Goal: Check status: Check status

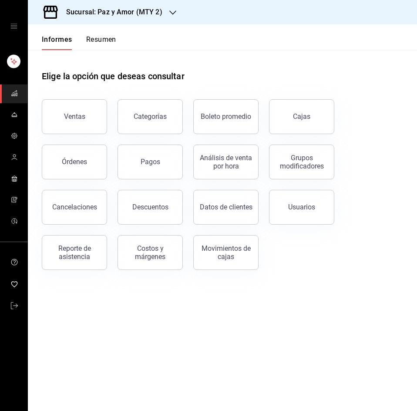
click at [103, 34] on div "Informes Resumen" at bounding box center [72, 37] width 88 height 26
click at [102, 40] on font "Resumen" at bounding box center [101, 39] width 30 height 8
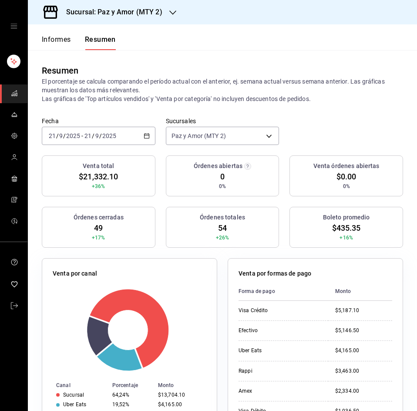
click at [221, 271] on div "Venta por formas de pago Forma de pago Monto Visa Crédito $5,187.10 Efectivo $5…" at bounding box center [310, 344] width 186 height 193
click at [139, 9] on font "Sucursal: Paz y Amor (MTY 2)" at bounding box center [114, 12] width 96 height 8
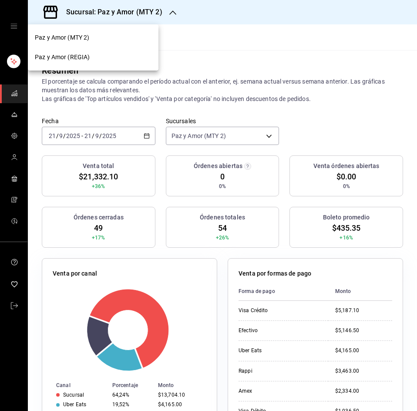
click at [124, 54] on div "Paz y Amor (REGIA)" at bounding box center [93, 57] width 117 height 9
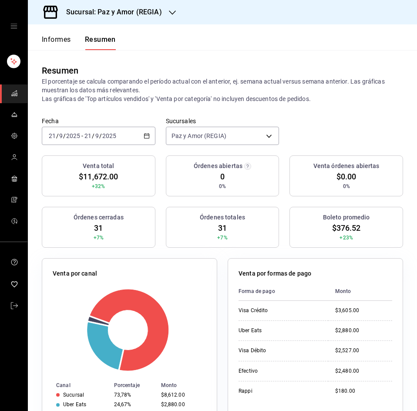
click at [381, 283] on th "Monto" at bounding box center [360, 291] width 64 height 19
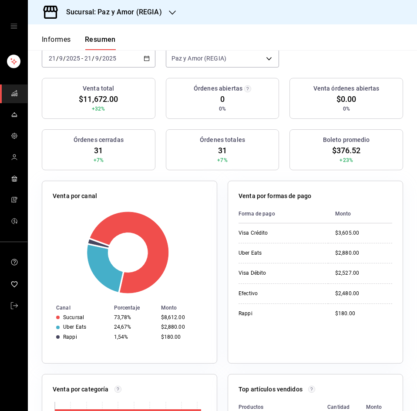
scroll to position [87, 0]
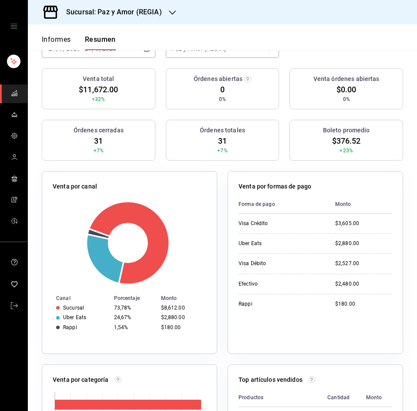
click at [225, 169] on div "Venta por formas de pago Forma de pago Monto Visa Crédito $3,605.00 Uber Eats $…" at bounding box center [310, 257] width 186 height 193
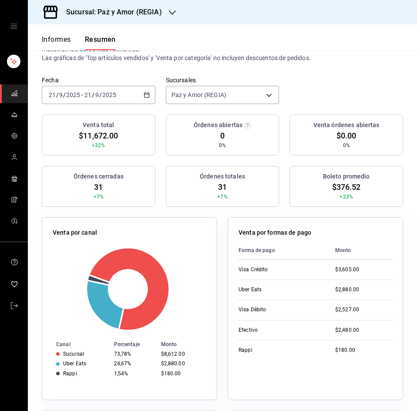
scroll to position [0, 0]
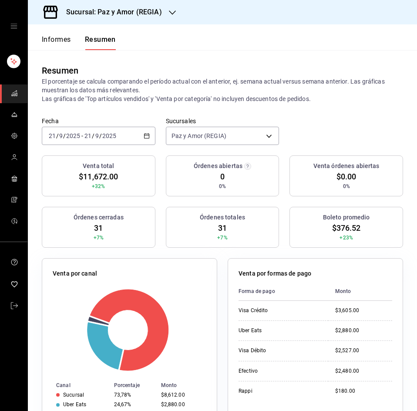
click at [146, 134] on \(Stroke\) "button" at bounding box center [146, 136] width 5 height 5
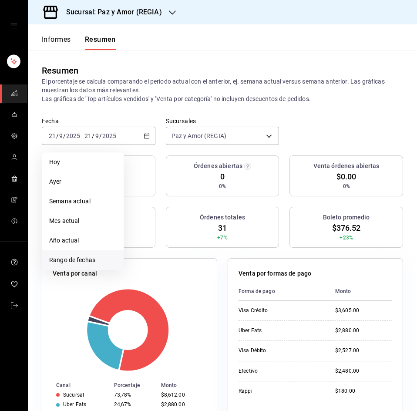
click at [68, 259] on font "Rango de fechas" at bounding box center [72, 259] width 46 height 7
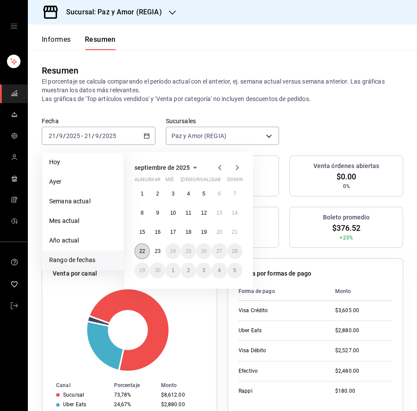
click at [148, 253] on button "22" at bounding box center [141, 251] width 15 height 16
click at [147, 253] on button "22" at bounding box center [141, 251] width 15 height 16
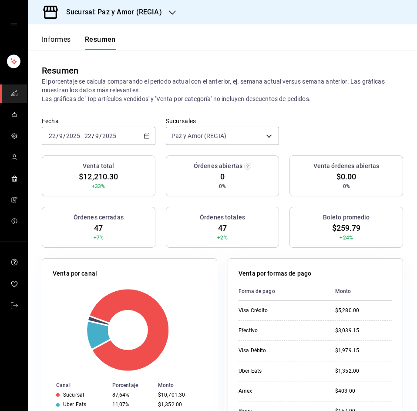
click at [317, 250] on div "Venta por formas de pago Forma de pago Monto Visa Crédito $5,280.00 Efectivo $3…" at bounding box center [310, 344] width 186 height 193
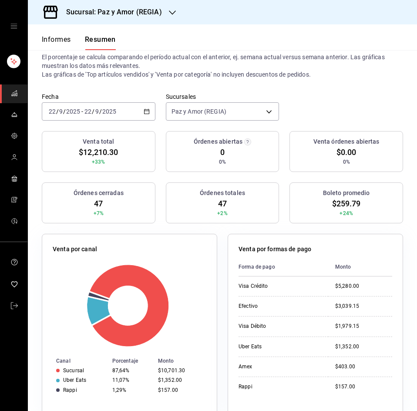
scroll to position [87, 0]
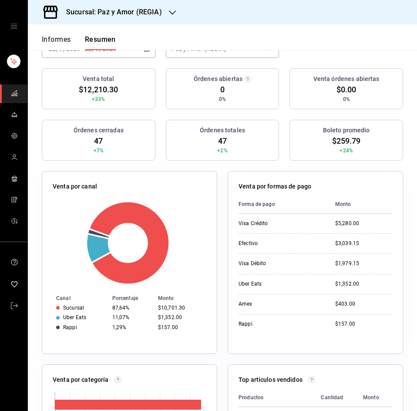
click at [350, 173] on div "Venta por formas de pago Forma de pago Monto Visa Crédito $5,280.00 Efectivo $3…" at bounding box center [315, 262] width 175 height 183
click at [145, 13] on font "Sucursal: Paz y Amor (REGIA)" at bounding box center [114, 12] width 96 height 8
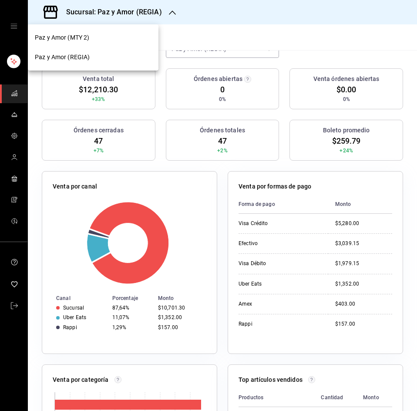
click at [97, 37] on div "Paz y Amor (MTY 2)" at bounding box center [93, 37] width 117 height 9
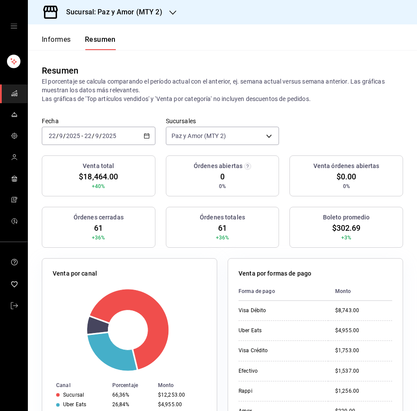
click at [345, 127] on div "Fecha [DATE] [DATE] - [DATE] [DATE] Sucursales Paz y Amor (MTY 2) [object Objec…" at bounding box center [222, 136] width 389 height 38
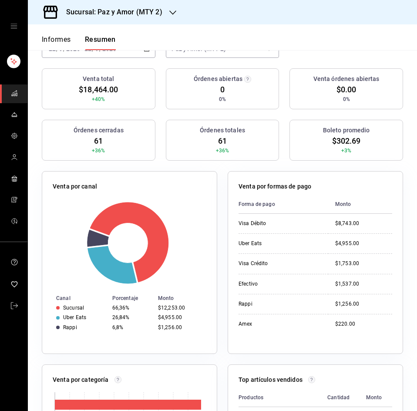
click at [382, 59] on div "Fecha [DATE] [DATE] - [DATE] [DATE] Sucursales Paz y Amor (MTY 2) [object Objec…" at bounding box center [222, 49] width 389 height 38
